Goal: Check status: Check status

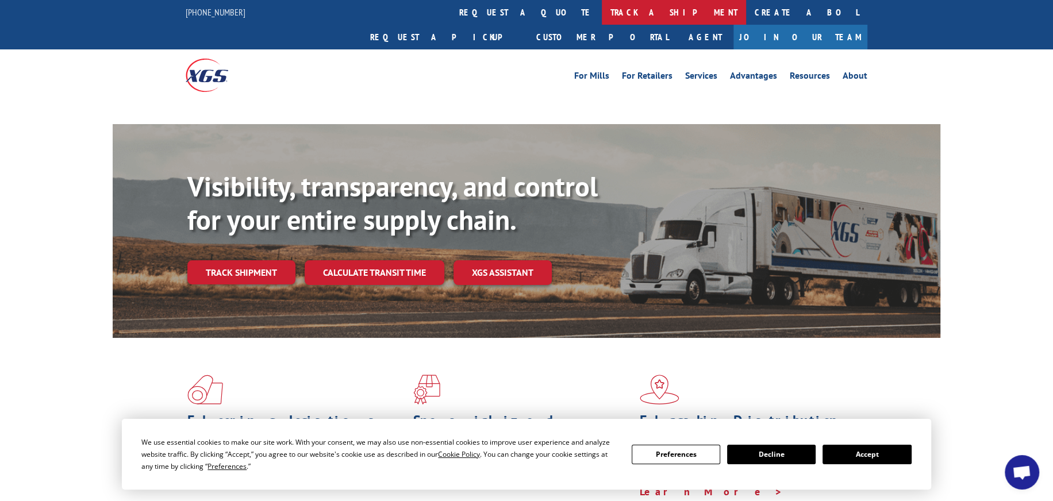
drag, startPoint x: 491, startPoint y: 12, endPoint x: 488, endPoint y: 22, distance: 10.0
click at [602, 12] on link "track a shipment" at bounding box center [674, 12] width 144 height 25
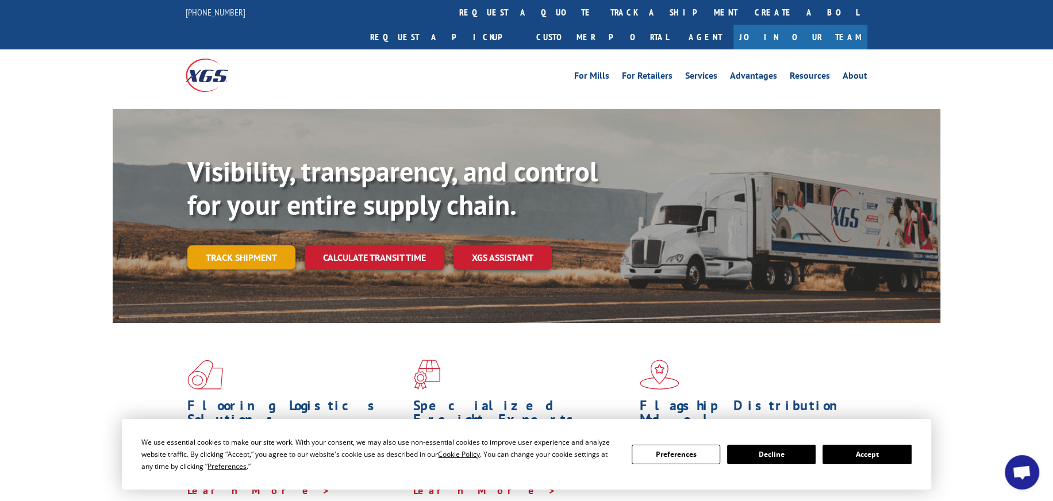
click at [244, 245] on link "Track shipment" at bounding box center [241, 257] width 108 height 24
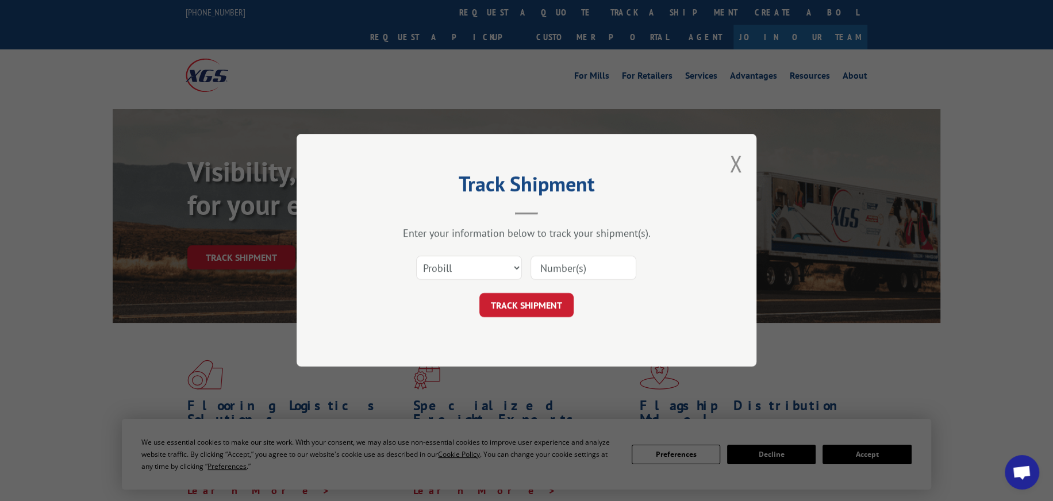
paste input "17402401"
type input "17402401"
click at [541, 304] on button "TRACK SHIPMENT" at bounding box center [526, 306] width 94 height 24
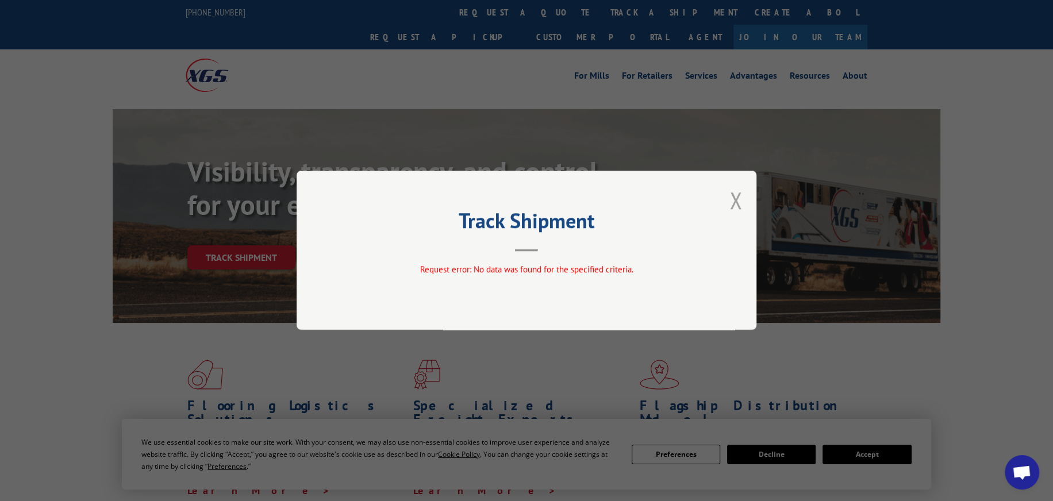
click at [737, 197] on button "Close modal" at bounding box center [735, 200] width 13 height 30
